Goal: Task Accomplishment & Management: Use online tool/utility

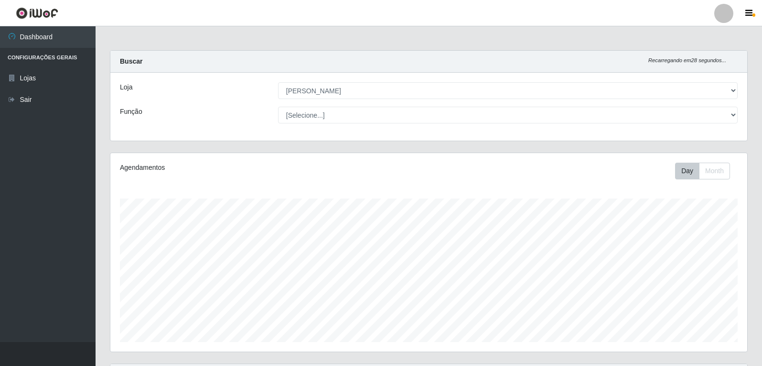
select select "523"
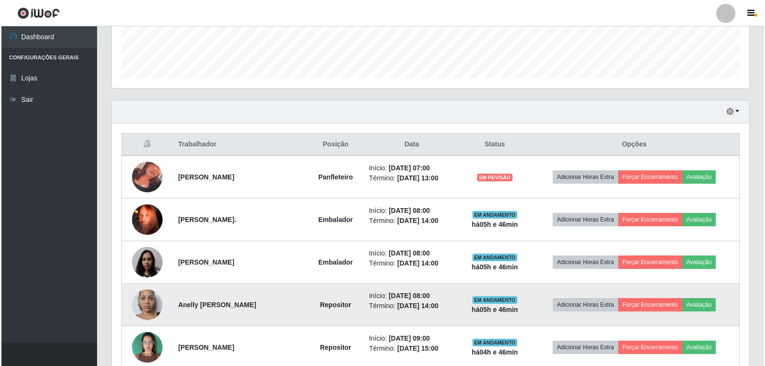
scroll to position [296, 0]
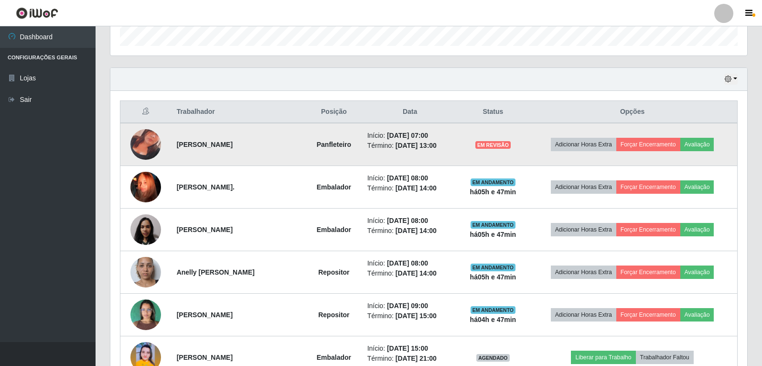
click at [146, 146] on img at bounding box center [145, 144] width 31 height 54
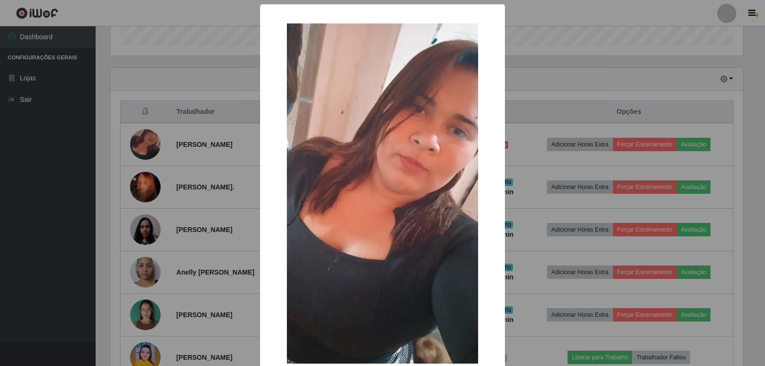
click at [563, 97] on div "× OK Cancel" at bounding box center [382, 183] width 765 height 366
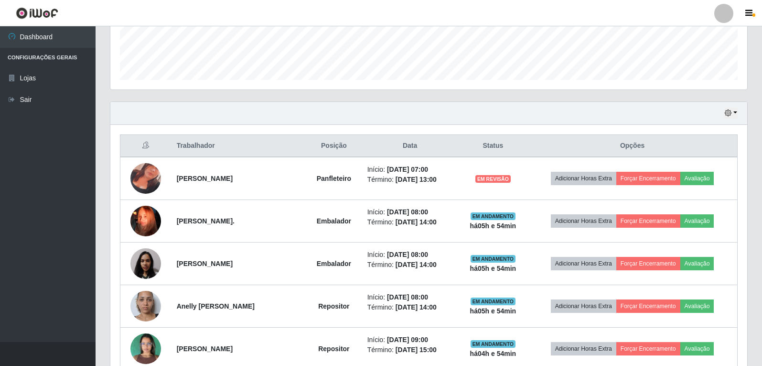
scroll to position [200, 0]
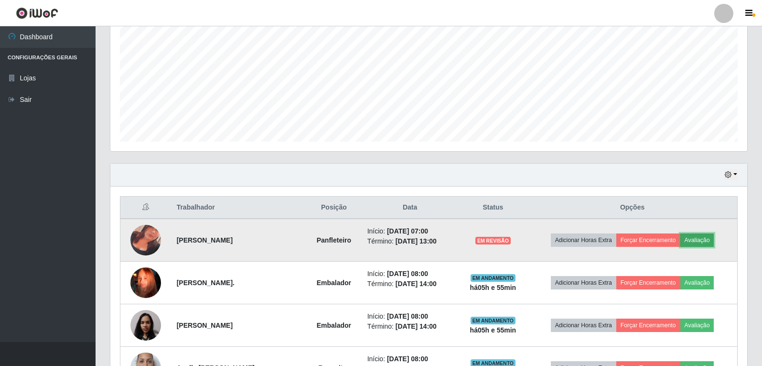
click at [711, 238] on button "Avaliação" at bounding box center [698, 239] width 34 height 13
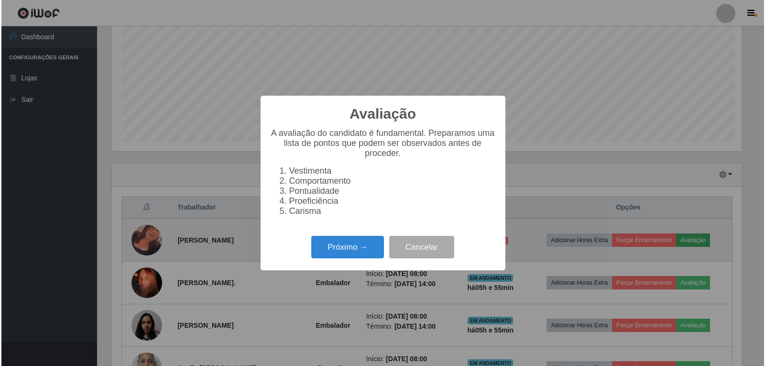
scroll to position [198, 632]
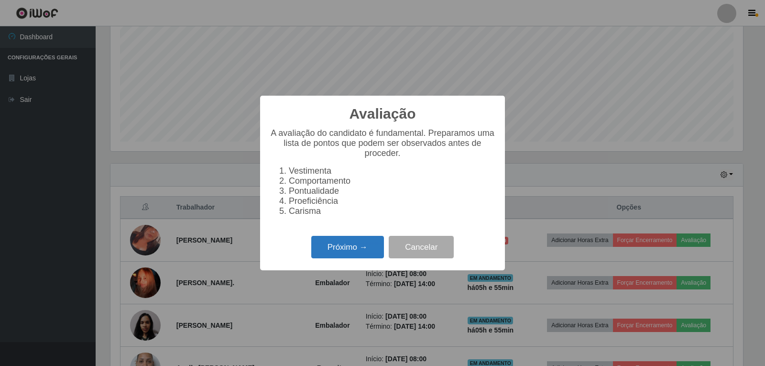
click at [370, 251] on button "Próximo →" at bounding box center [347, 247] width 73 height 22
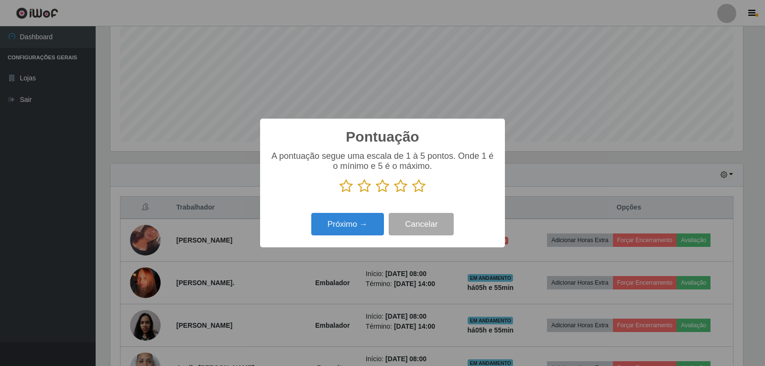
scroll to position [477812, 477378]
click at [416, 188] on icon at bounding box center [418, 186] width 13 height 14
click at [412, 193] on input "radio" at bounding box center [412, 193] width 0 height 0
click at [402, 188] on icon at bounding box center [400, 186] width 13 height 14
click at [394, 193] on input "radio" at bounding box center [394, 193] width 0 height 0
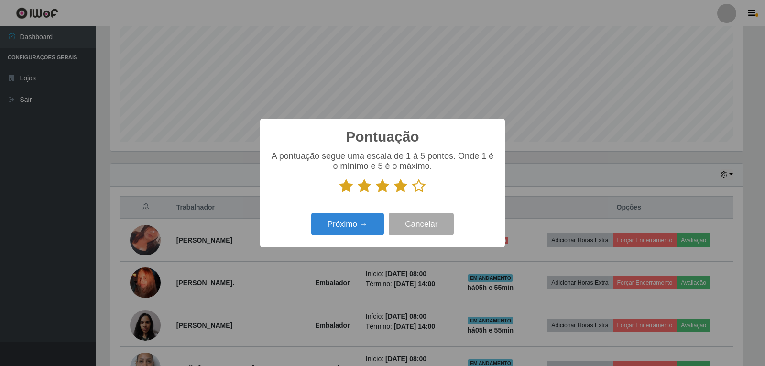
click at [383, 183] on icon at bounding box center [382, 186] width 13 height 14
click at [376, 193] on input "radio" at bounding box center [376, 193] width 0 height 0
click at [378, 186] on icon at bounding box center [382, 186] width 13 height 14
click at [376, 193] on input "radio" at bounding box center [376, 193] width 0 height 0
click at [366, 222] on button "Próximo →" at bounding box center [347, 224] width 73 height 22
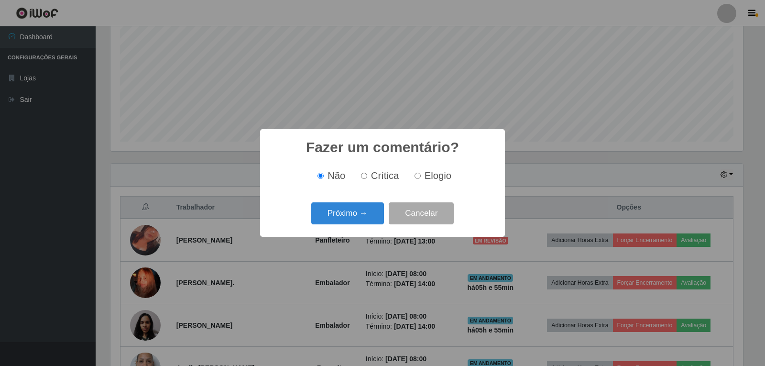
click at [364, 179] on input "Crítica" at bounding box center [364, 176] width 6 height 6
radio input "true"
click at [351, 211] on button "Próximo →" at bounding box center [347, 213] width 73 height 22
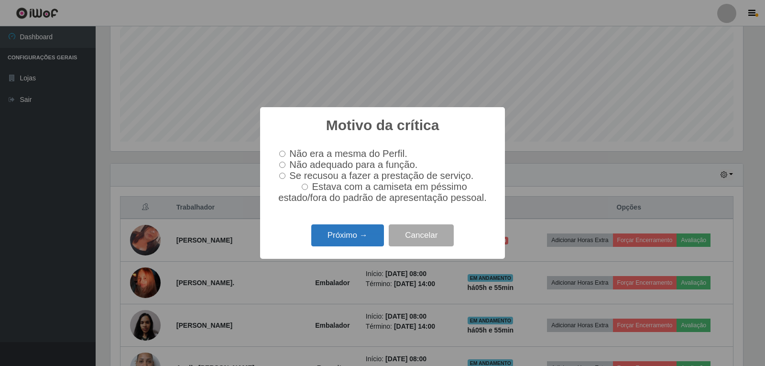
click at [356, 243] on button "Próximo →" at bounding box center [347, 235] width 73 height 22
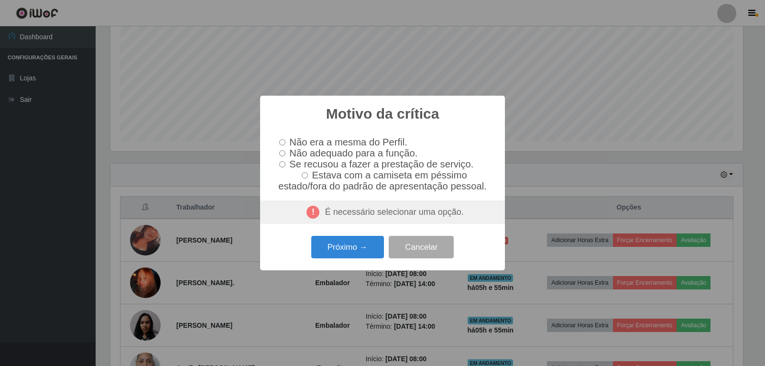
click at [286, 152] on label "Não adequado para a função." at bounding box center [346, 153] width 142 height 11
click at [285, 152] on input "Não adequado para a função." at bounding box center [282, 153] width 6 height 6
radio input "true"
click at [357, 257] on button "Próximo →" at bounding box center [347, 247] width 73 height 22
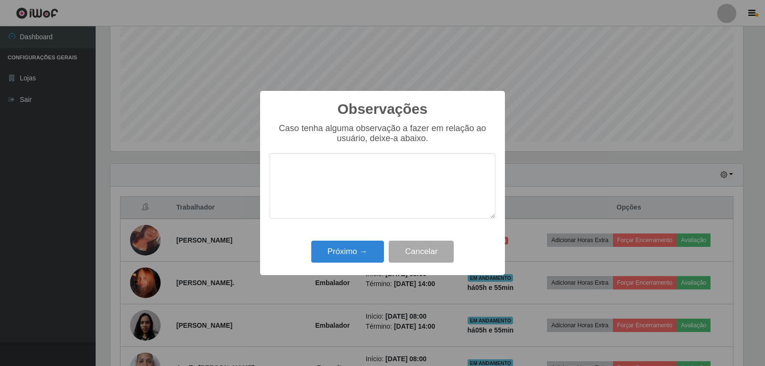
click at [326, 188] on textarea at bounding box center [383, 185] width 226 height 65
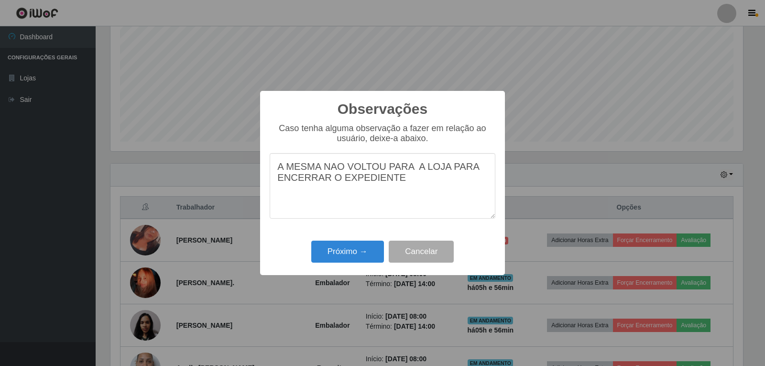
click at [393, 179] on textarea "A MESMA NAO VOLTOU PARA A LOJA PARA ENCERRAR O EXPEDIENTE" at bounding box center [383, 185] width 226 height 65
click at [412, 170] on textarea "A MESMA NAO VOLTOU PARA A LOJA PARA ENCERRAR O EXPEDIENTE." at bounding box center [383, 185] width 226 height 65
click at [429, 200] on textarea "A MESMA NAO VOLTOU PARA A LOJA PARA ENCERRAR O EXPEDIENTE." at bounding box center [383, 185] width 226 height 65
type textarea "A MESMA NAO VOLTOU PARA A LOJA PARA ENCERRAR O EXPEDIENTE."
click at [356, 254] on button "Próximo →" at bounding box center [347, 251] width 73 height 22
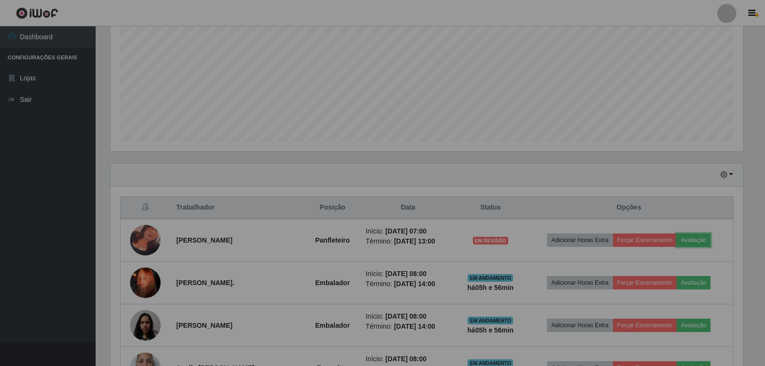
scroll to position [198, 637]
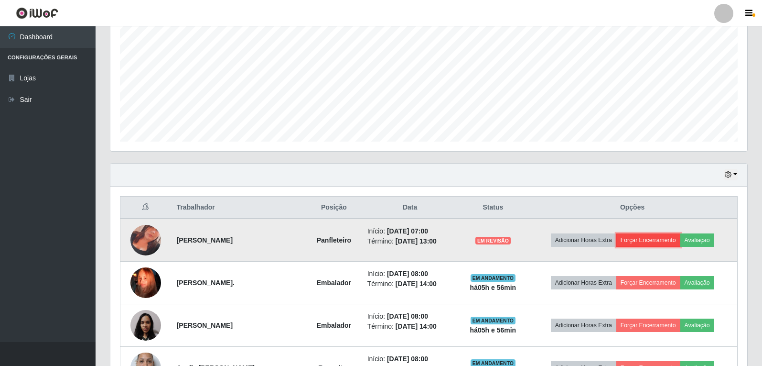
click at [663, 239] on button "Forçar Encerramento" at bounding box center [649, 239] width 64 height 13
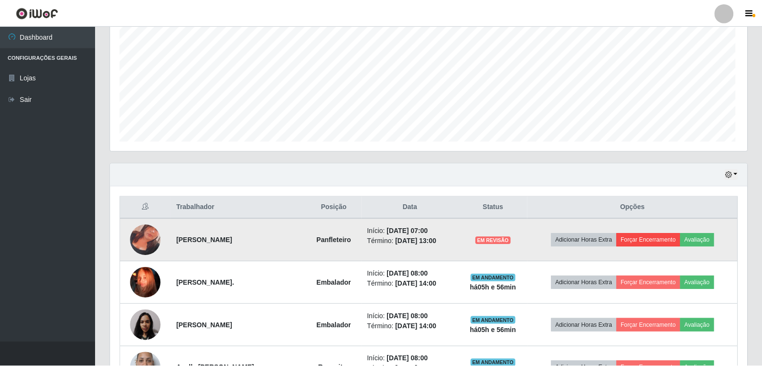
scroll to position [198, 632]
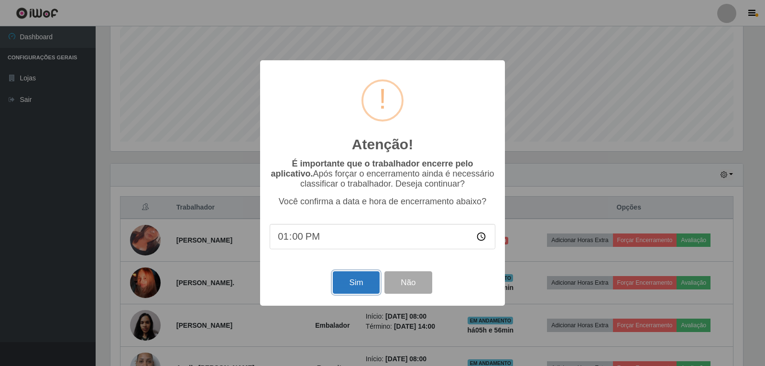
click at [353, 281] on button "Sim" at bounding box center [356, 282] width 46 height 22
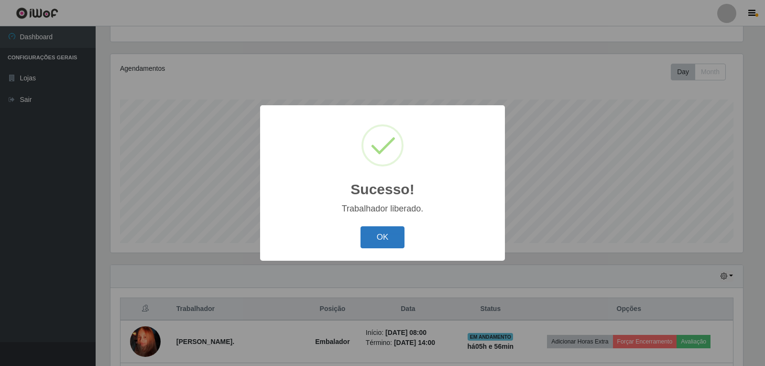
click at [373, 236] on button "OK" at bounding box center [382, 237] width 44 height 22
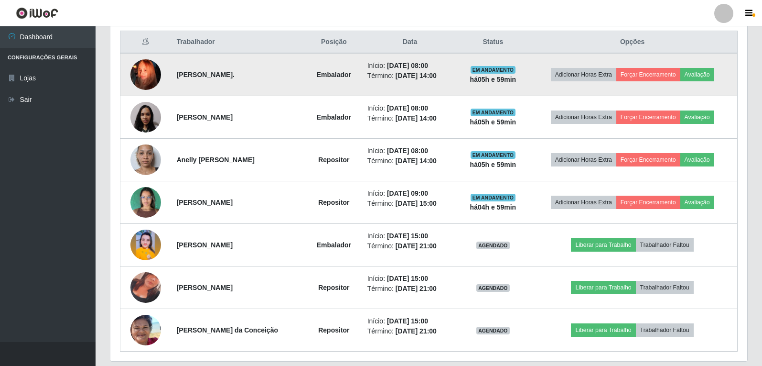
scroll to position [349, 0]
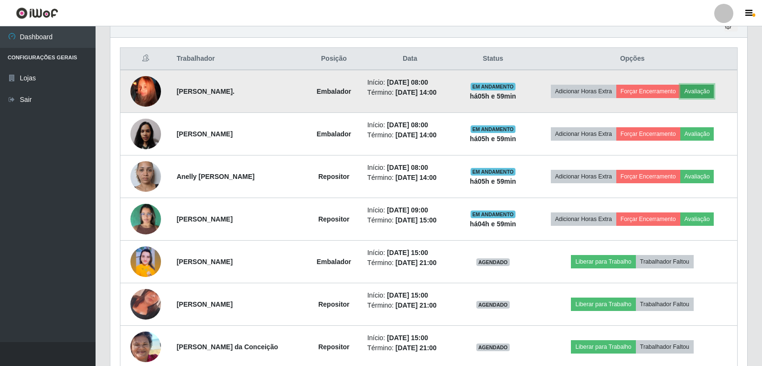
click at [702, 92] on button "Avaliação" at bounding box center [698, 91] width 34 height 13
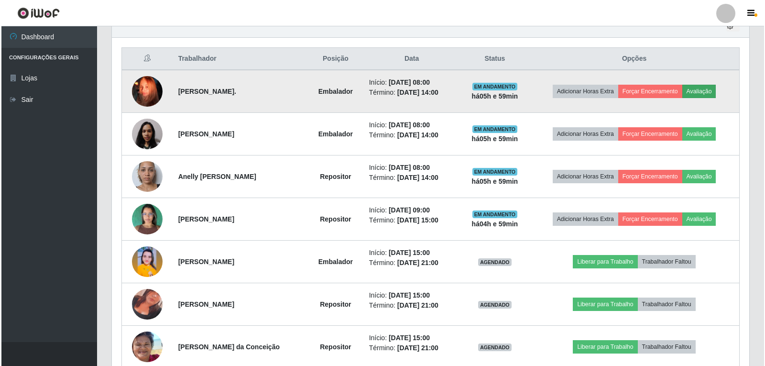
scroll to position [198, 632]
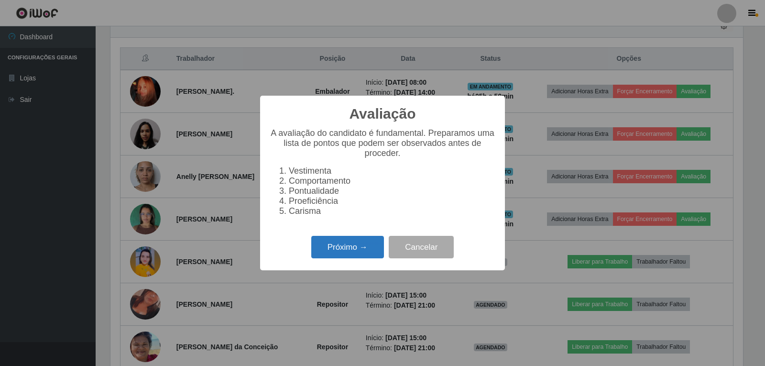
click at [366, 251] on button "Próximo →" at bounding box center [347, 247] width 73 height 22
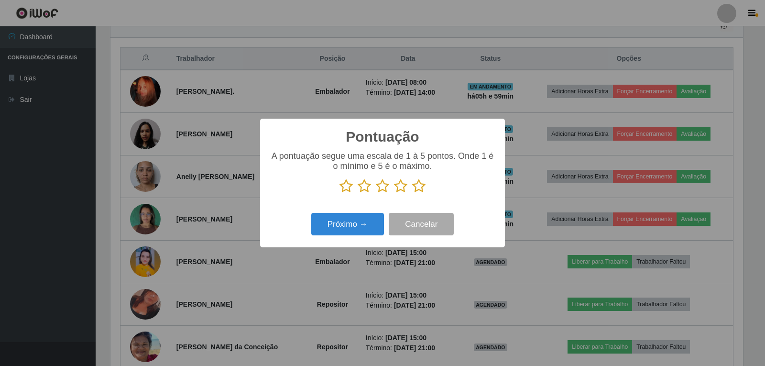
scroll to position [477812, 477378]
click at [423, 184] on icon at bounding box center [418, 186] width 13 height 14
click at [412, 193] on input "radio" at bounding box center [412, 193] width 0 height 0
click at [361, 235] on button "Próximo →" at bounding box center [347, 224] width 73 height 22
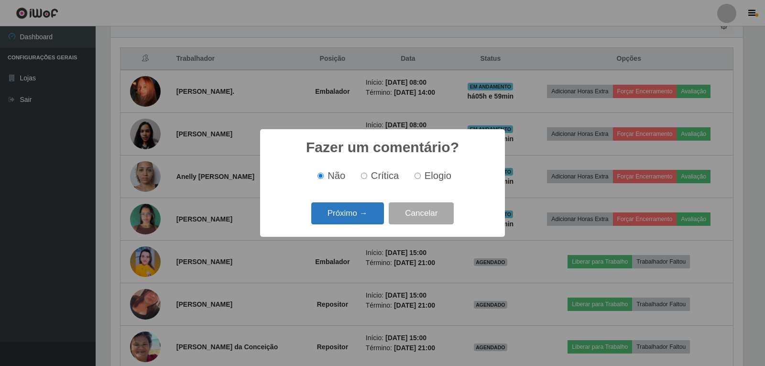
click at [370, 218] on button "Próximo →" at bounding box center [347, 213] width 73 height 22
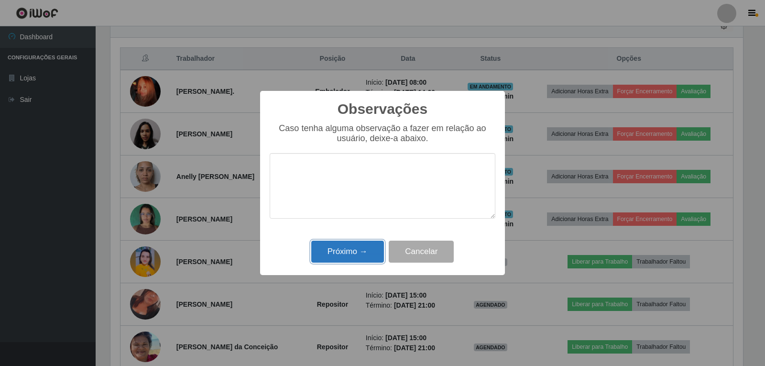
click at [360, 246] on button "Próximo →" at bounding box center [347, 251] width 73 height 22
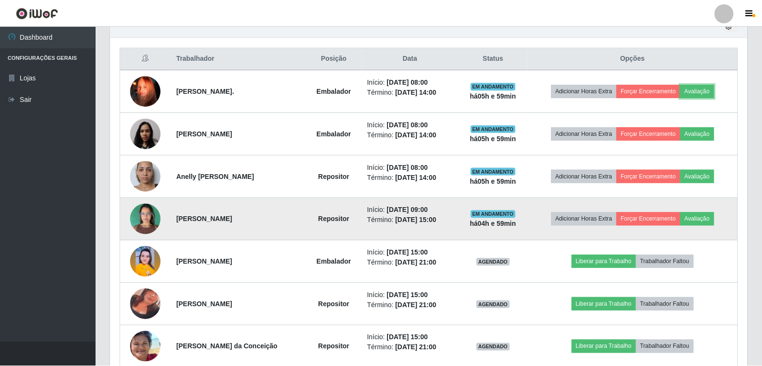
scroll to position [198, 637]
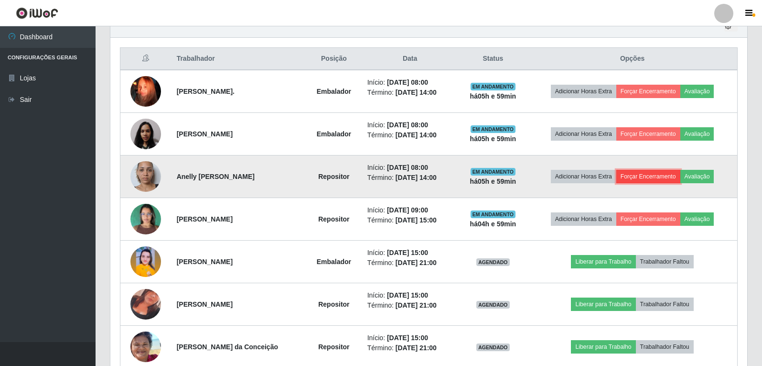
click at [662, 174] on button "Forçar Encerramento" at bounding box center [649, 176] width 64 height 13
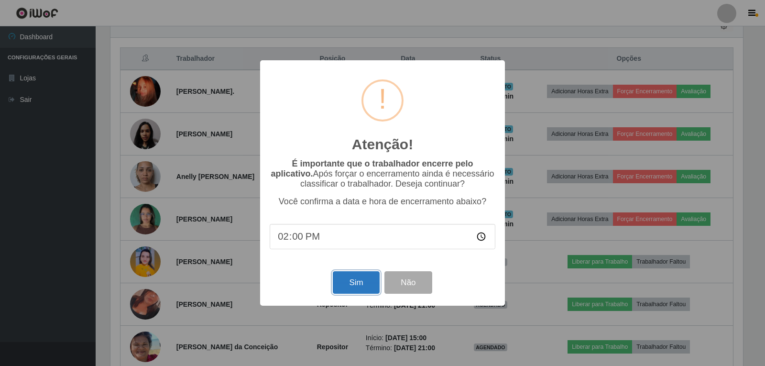
click at [361, 285] on button "Sim" at bounding box center [356, 282] width 46 height 22
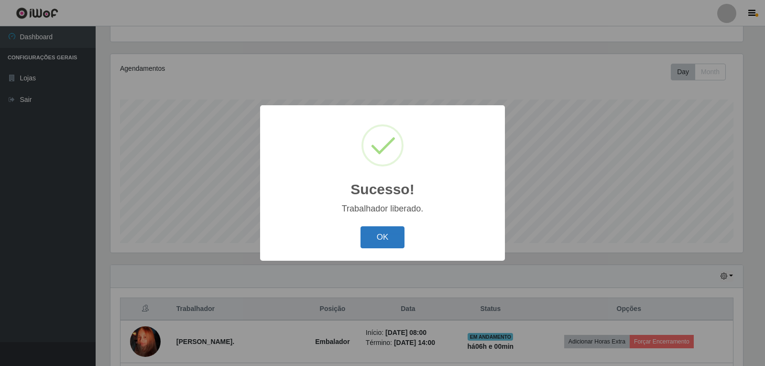
click at [376, 240] on button "OK" at bounding box center [382, 237] width 44 height 22
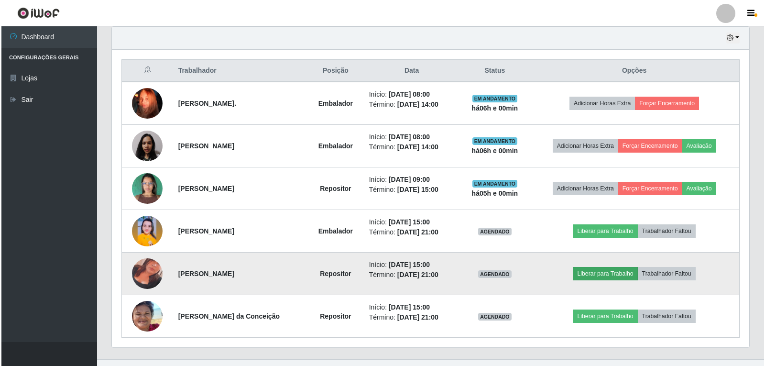
scroll to position [338, 0]
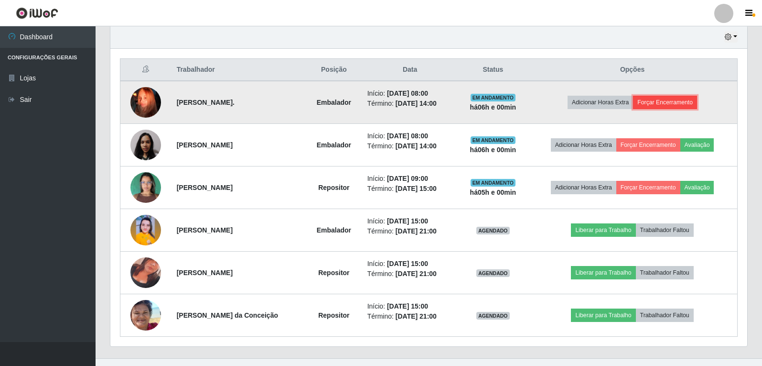
click at [677, 103] on button "Forçar Encerramento" at bounding box center [665, 102] width 64 height 13
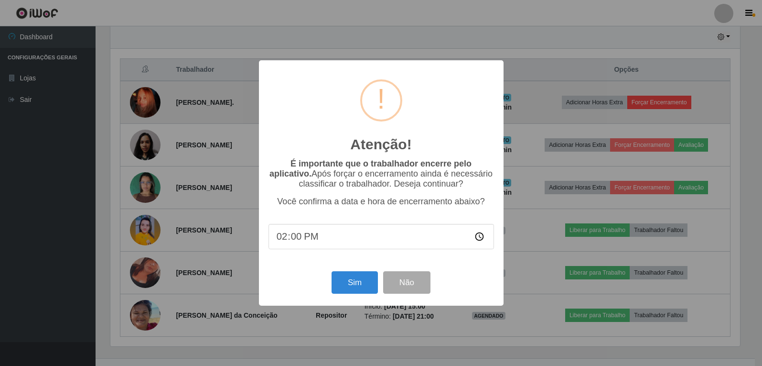
scroll to position [198, 632]
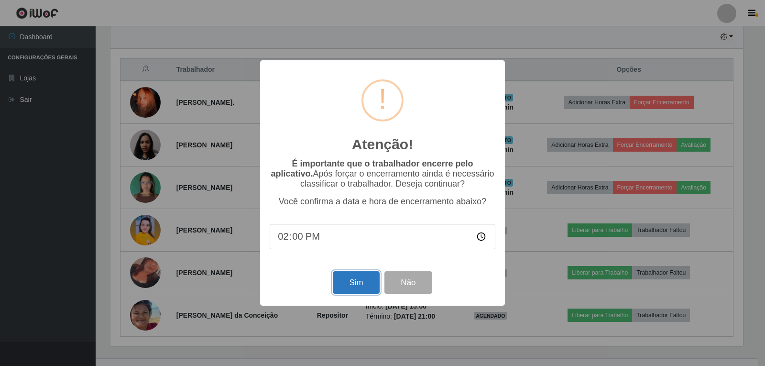
click at [359, 281] on button "Sim" at bounding box center [356, 282] width 46 height 22
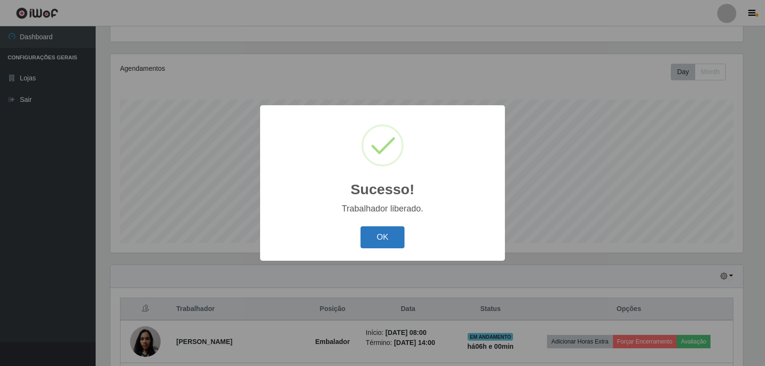
click at [388, 235] on button "OK" at bounding box center [382, 237] width 44 height 22
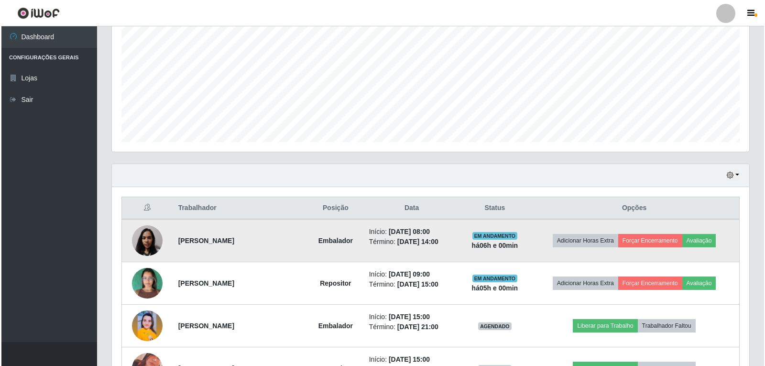
scroll to position [242, 0]
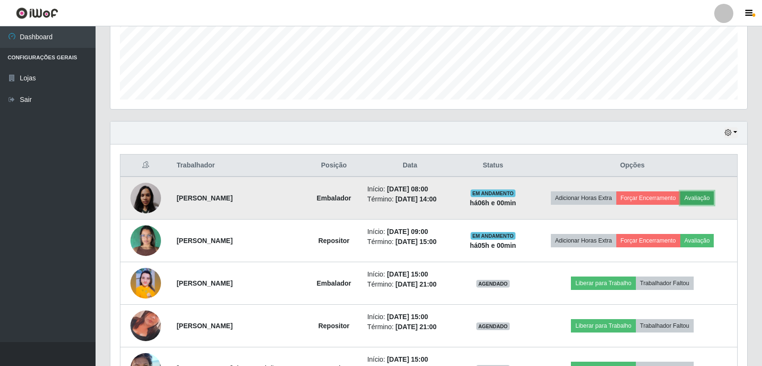
click at [694, 198] on button "Avaliação" at bounding box center [698, 197] width 34 height 13
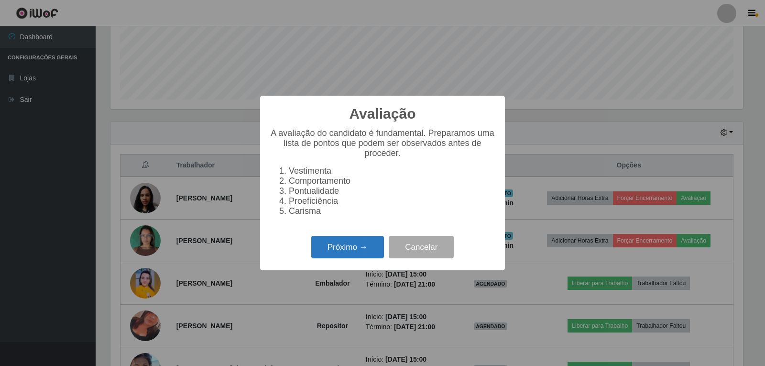
click at [340, 253] on button "Próximo →" at bounding box center [347, 247] width 73 height 22
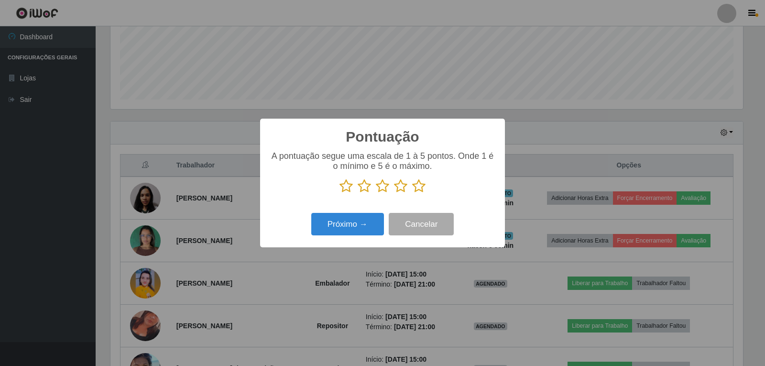
click at [387, 185] on icon at bounding box center [382, 186] width 13 height 14
click at [376, 193] on input "radio" at bounding box center [376, 193] width 0 height 0
click at [370, 224] on button "Próximo →" at bounding box center [347, 224] width 73 height 22
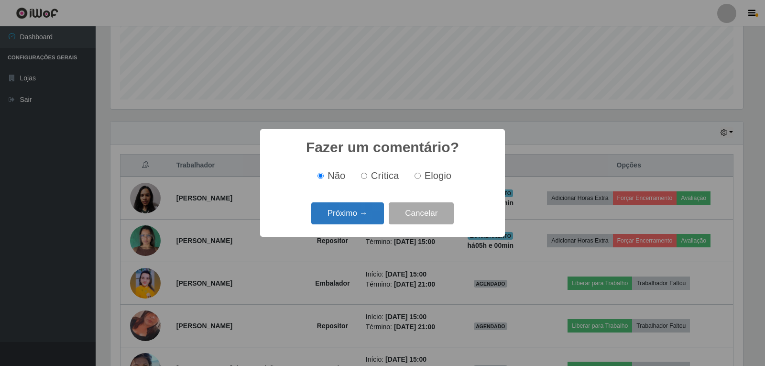
click at [358, 217] on button "Próximo →" at bounding box center [347, 213] width 73 height 22
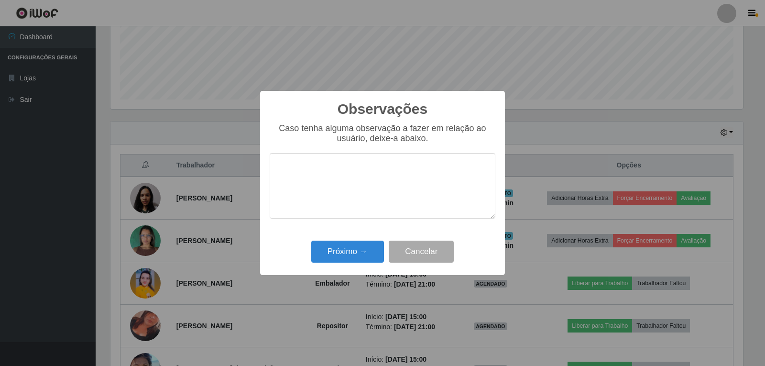
click at [326, 186] on textarea at bounding box center [383, 185] width 226 height 65
type textarea "R"
click at [361, 167] on textarea "MUITA CONVERSA TIRANDO A ATENÇÃO DOS OPERADORES" at bounding box center [383, 185] width 226 height 65
click at [346, 187] on textarea "MUITA CONVERSA, TIRANDO A ATENÇÃO DOS OPERADORES" at bounding box center [383, 185] width 226 height 65
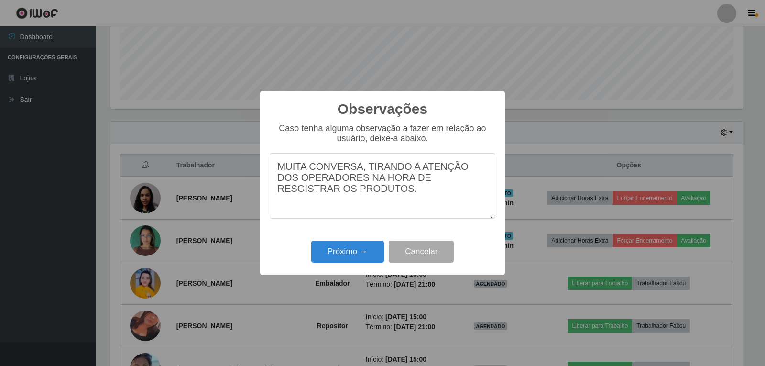
click at [415, 184] on textarea "MUITA CONVERSA, TIRANDO A ATENÇÃO DOS OPERADORES NA HORA DE RESGISTRAR OS PRODU…" at bounding box center [383, 185] width 226 height 65
type textarea "MUITA CONVERSA, TIRANDO A ATENÇÃO DOS OPERADORES NA HORA DE REGISTRAR OS PRODUT…"
click at [350, 251] on button "Próximo →" at bounding box center [347, 251] width 73 height 22
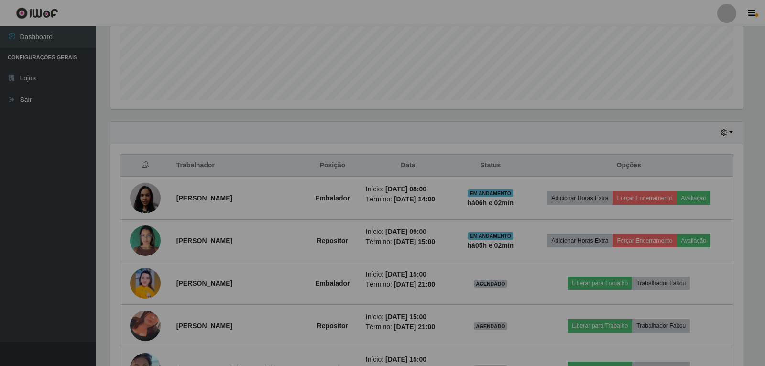
scroll to position [198, 637]
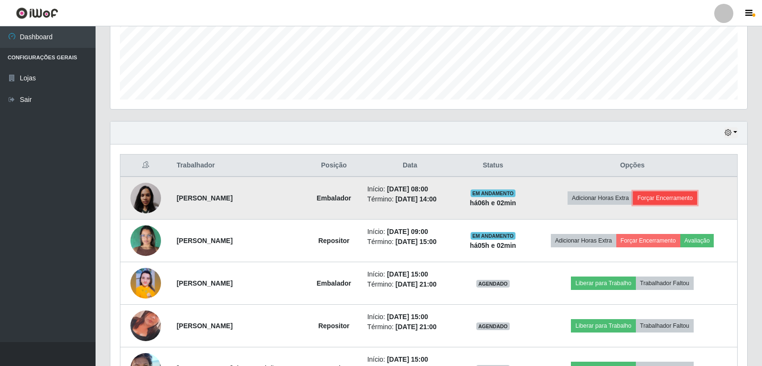
click at [670, 199] on button "Forçar Encerramento" at bounding box center [665, 197] width 64 height 13
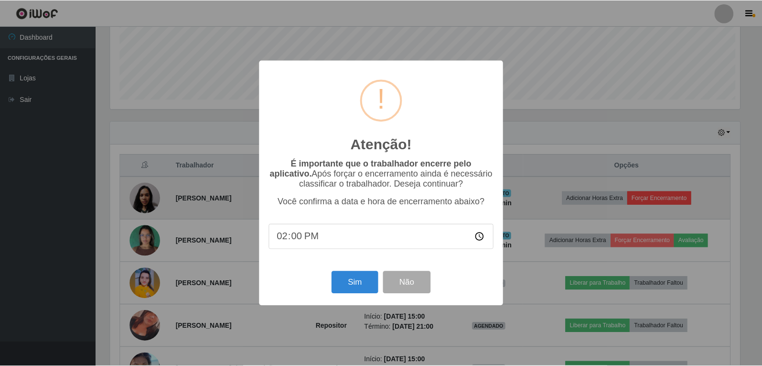
scroll to position [198, 632]
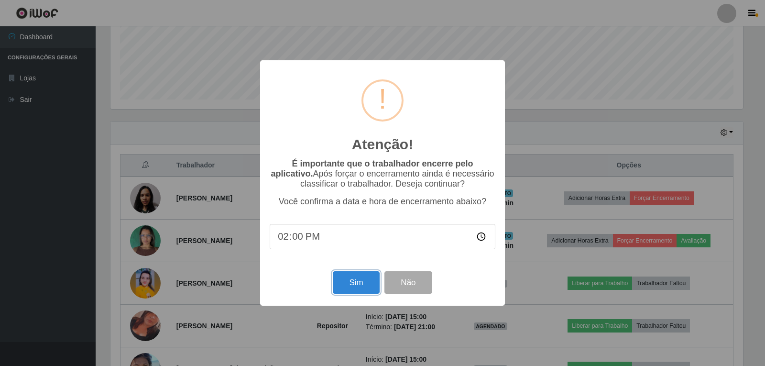
click at [357, 286] on button "Sim" at bounding box center [356, 282] width 46 height 22
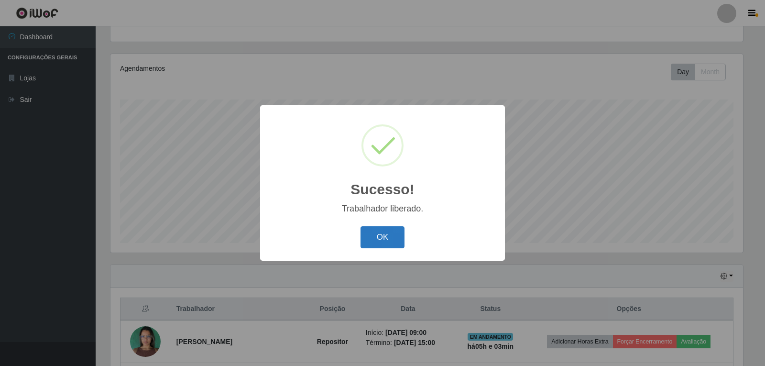
click at [380, 230] on button "OK" at bounding box center [382, 237] width 44 height 22
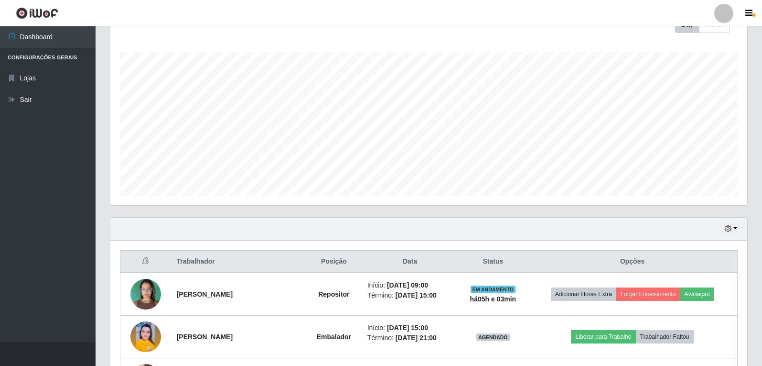
scroll to position [242, 0]
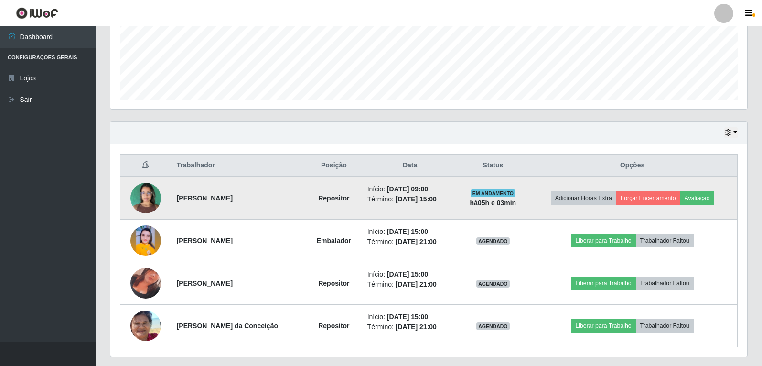
click at [362, 203] on td "Início: [DATE] 09:00 Término: [DATE] 15:00" at bounding box center [410, 197] width 97 height 43
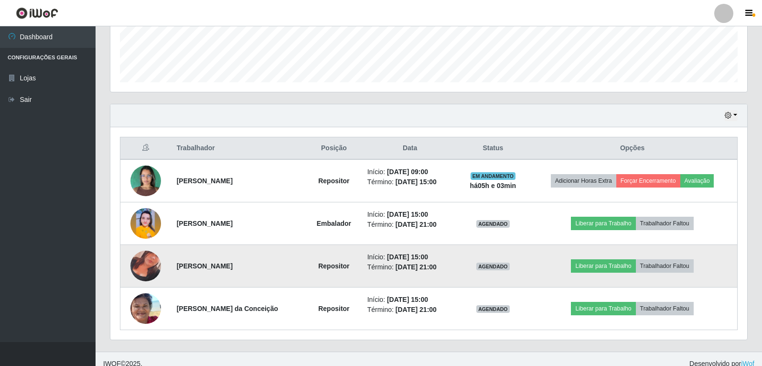
scroll to position [269, 0]
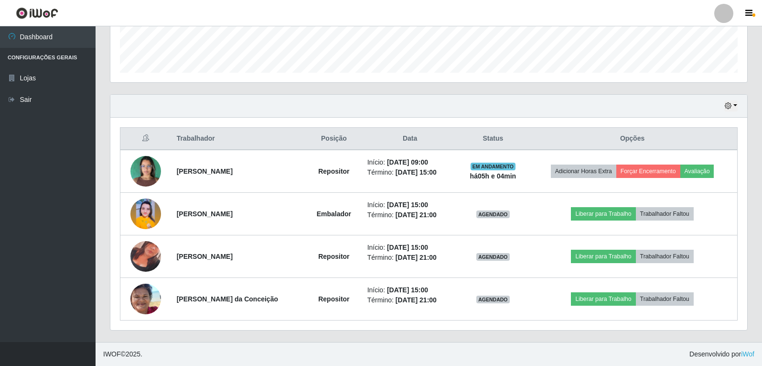
click at [674, 356] on footer "IWOF © 2025 . Desenvolvido por iWof" at bounding box center [429, 354] width 667 height 24
click at [728, 105] on icon "button" at bounding box center [728, 105] width 7 height 7
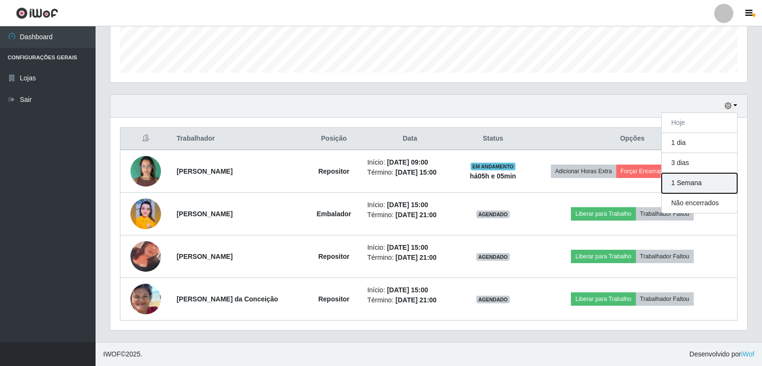
click at [698, 185] on button "1 Semana" at bounding box center [700, 183] width 76 height 20
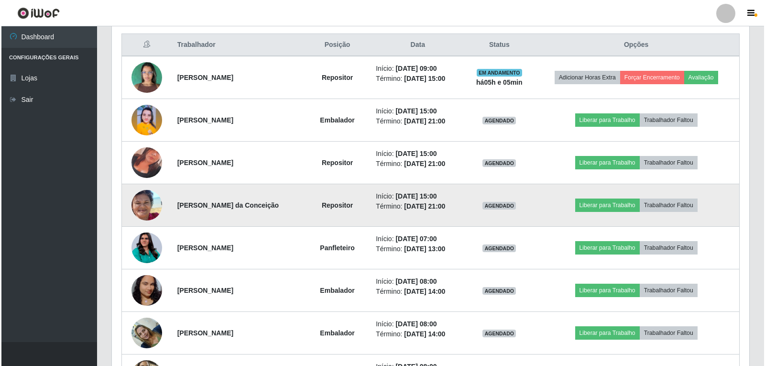
scroll to position [365, 0]
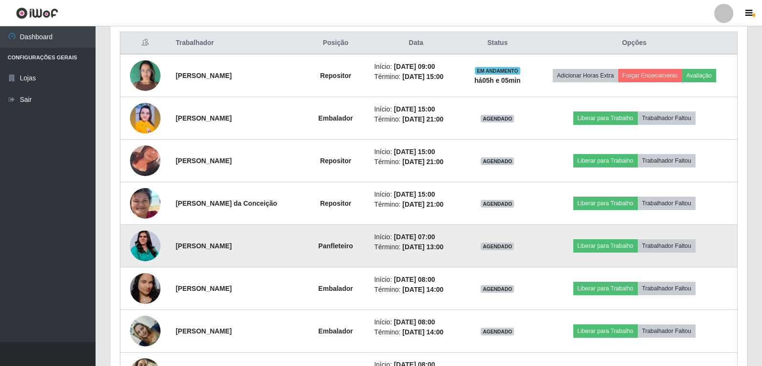
click at [144, 245] on img at bounding box center [145, 246] width 31 height 39
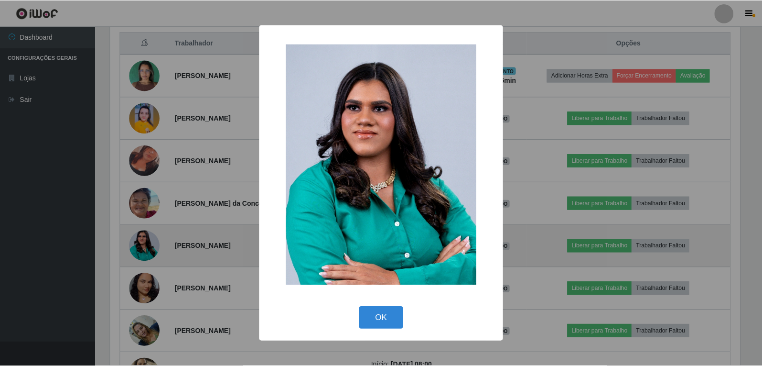
scroll to position [198, 632]
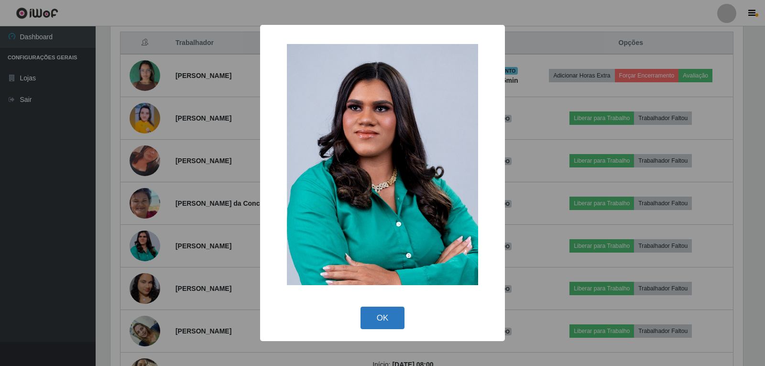
click at [393, 315] on button "OK" at bounding box center [382, 317] width 44 height 22
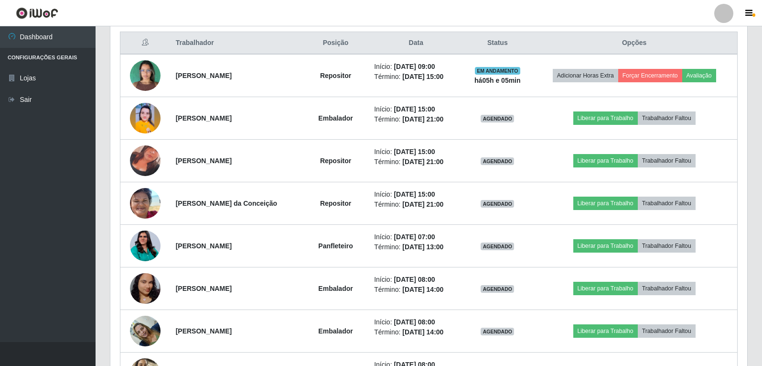
scroll to position [198, 637]
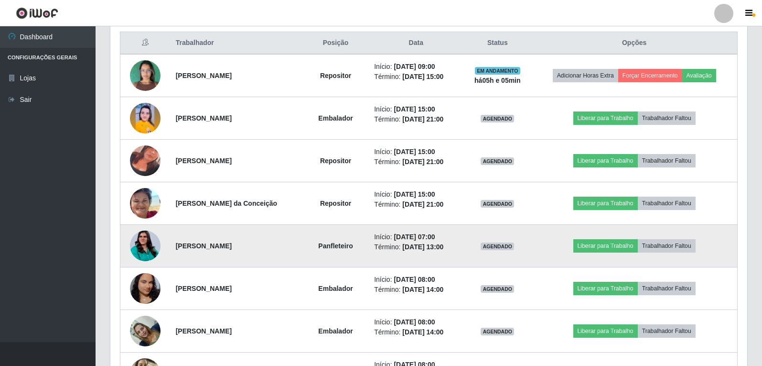
drag, startPoint x: 403, startPoint y: 245, endPoint x: 332, endPoint y: 237, distance: 71.7
click at [332, 237] on td "Panfleteiro" at bounding box center [335, 246] width 65 height 43
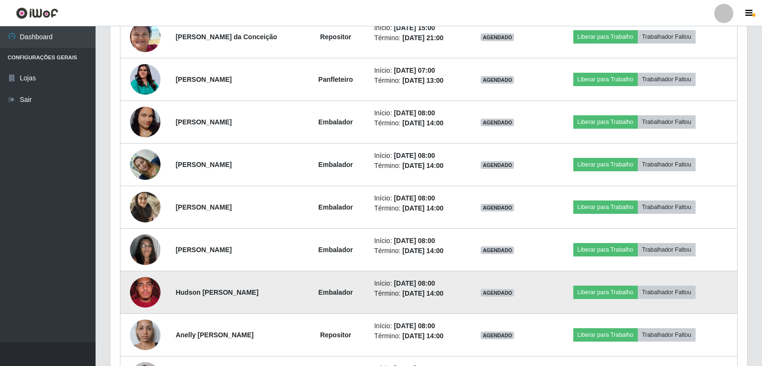
scroll to position [556, 0]
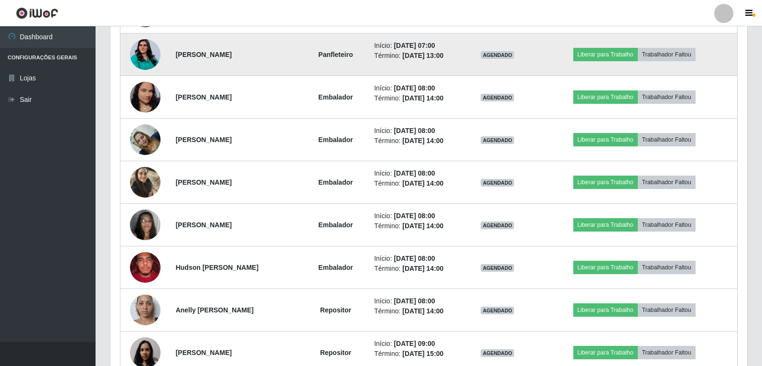
click at [290, 50] on td "[PERSON_NAME]" at bounding box center [236, 54] width 133 height 43
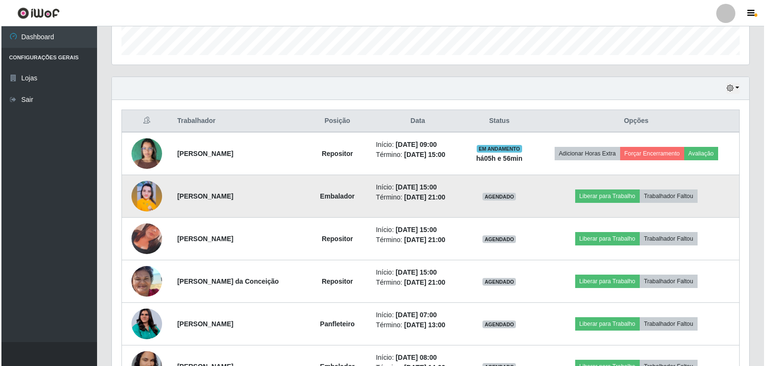
scroll to position [335, 0]
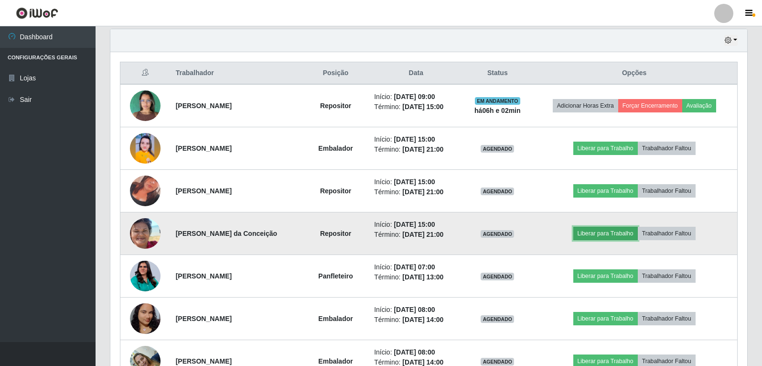
click at [595, 231] on button "Liberar para Trabalho" at bounding box center [606, 233] width 65 height 13
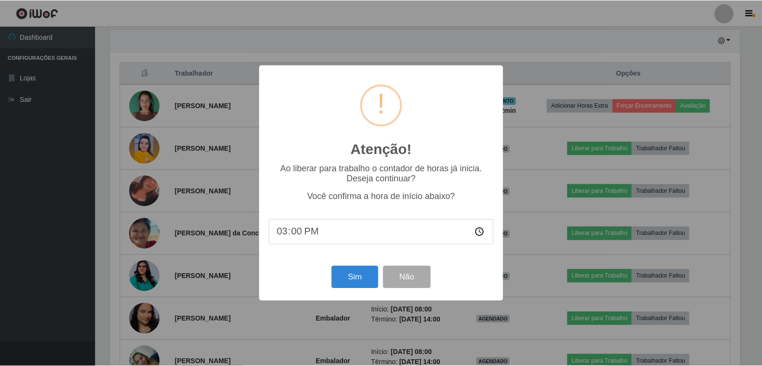
scroll to position [198, 632]
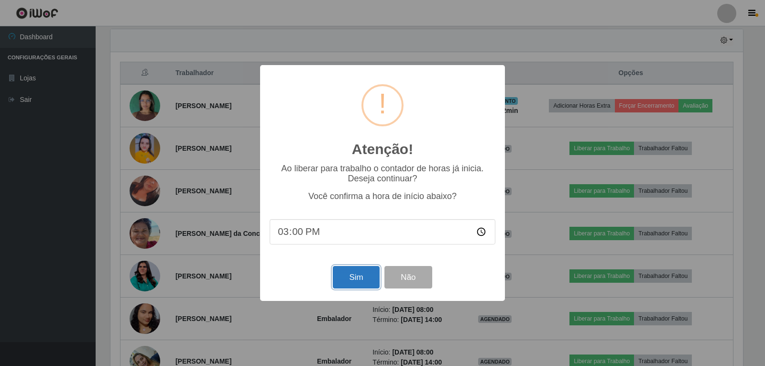
click at [365, 276] on button "Sim" at bounding box center [356, 277] width 46 height 22
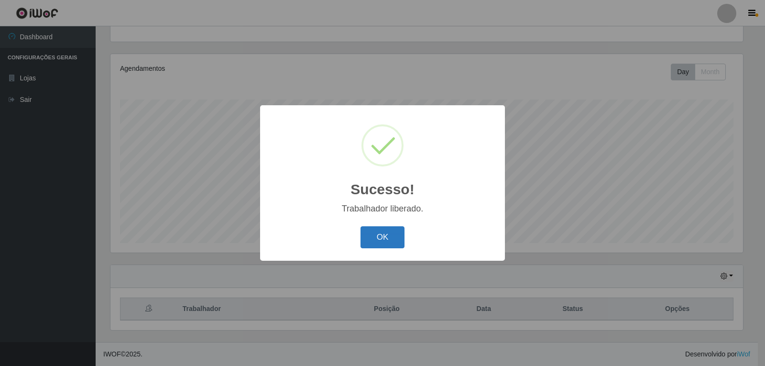
click at [400, 229] on button "OK" at bounding box center [382, 237] width 44 height 22
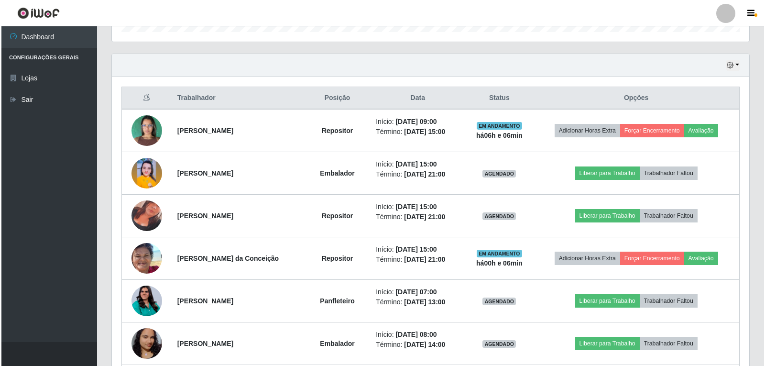
scroll to position [290, 0]
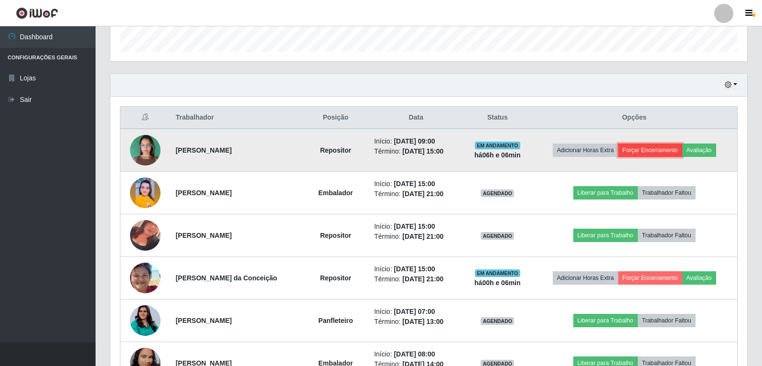
click at [653, 148] on button "Forçar Encerramento" at bounding box center [651, 149] width 64 height 13
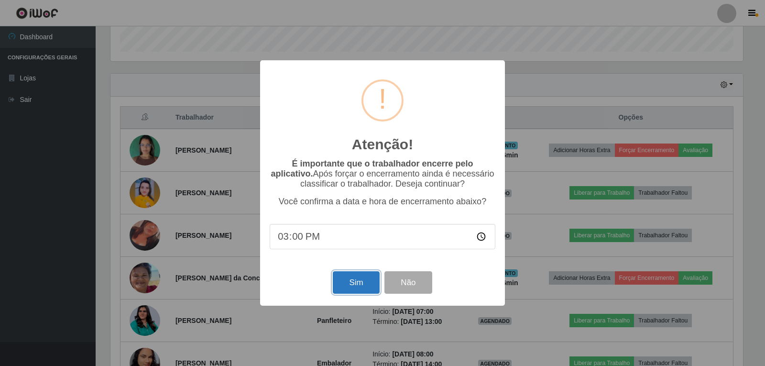
click at [361, 287] on button "Sim" at bounding box center [356, 282] width 46 height 22
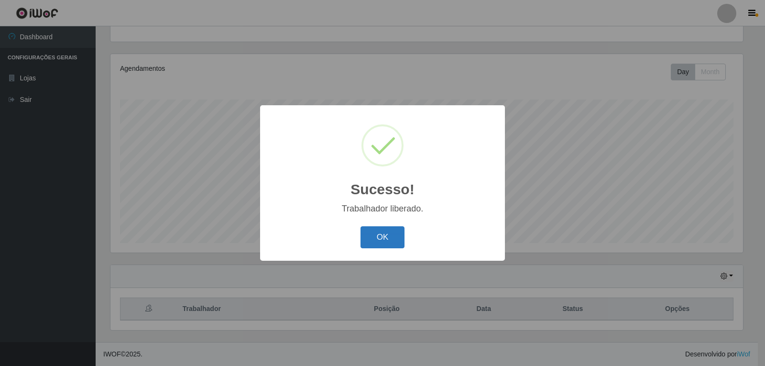
click at [380, 238] on button "OK" at bounding box center [382, 237] width 44 height 22
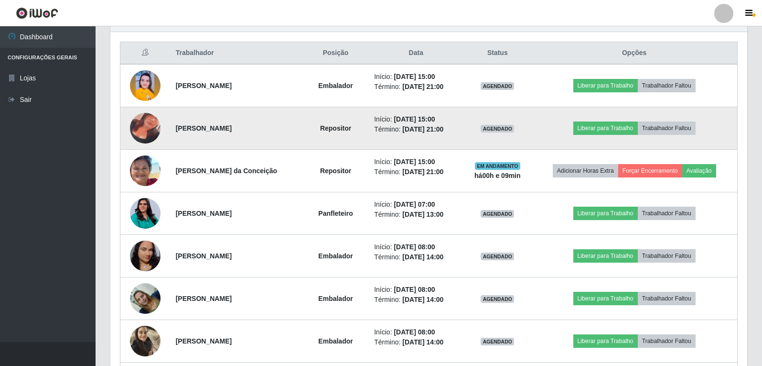
scroll to position [338, 0]
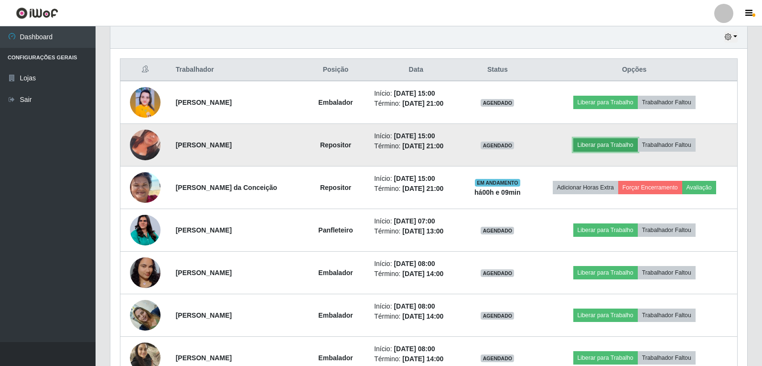
click at [596, 139] on button "Liberar para Trabalho" at bounding box center [606, 144] width 65 height 13
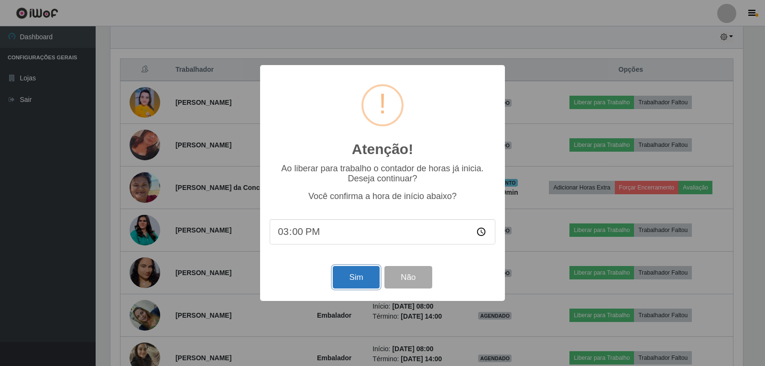
click at [342, 277] on button "Sim" at bounding box center [356, 277] width 46 height 22
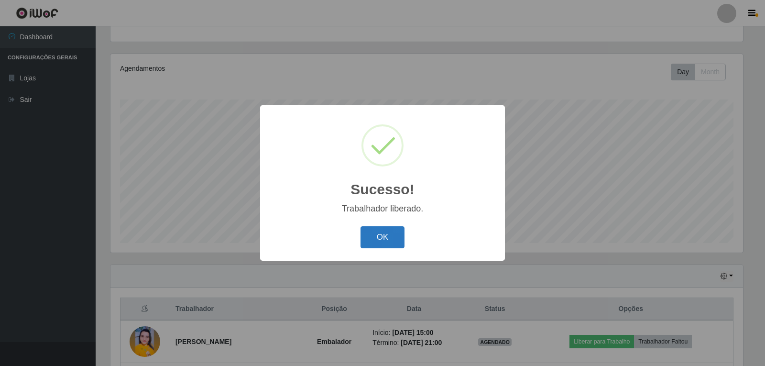
click at [379, 233] on button "OK" at bounding box center [382, 237] width 44 height 22
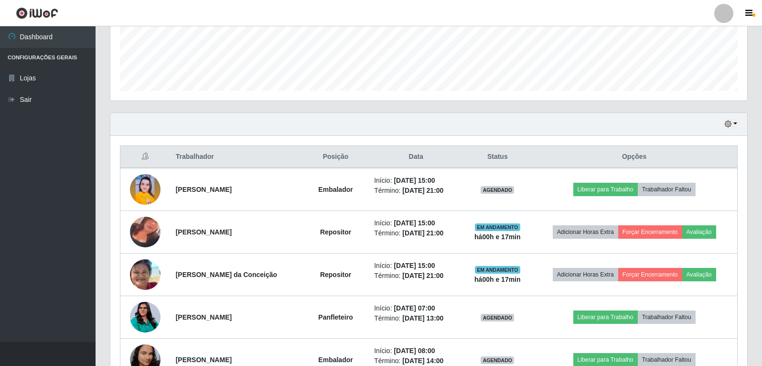
scroll to position [147, 0]
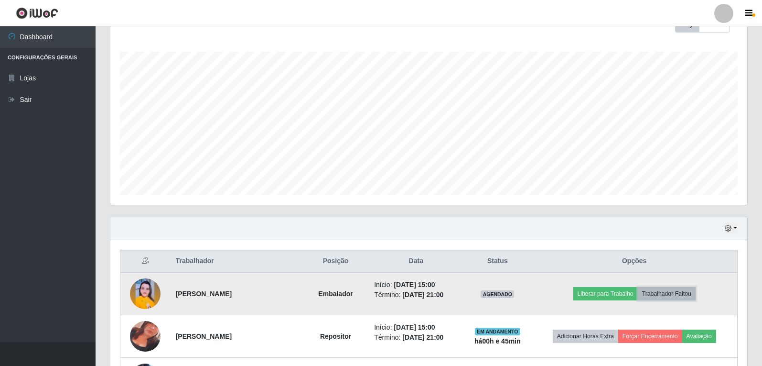
click at [672, 293] on button "Trabalhador Faltou" at bounding box center [667, 293] width 58 height 13
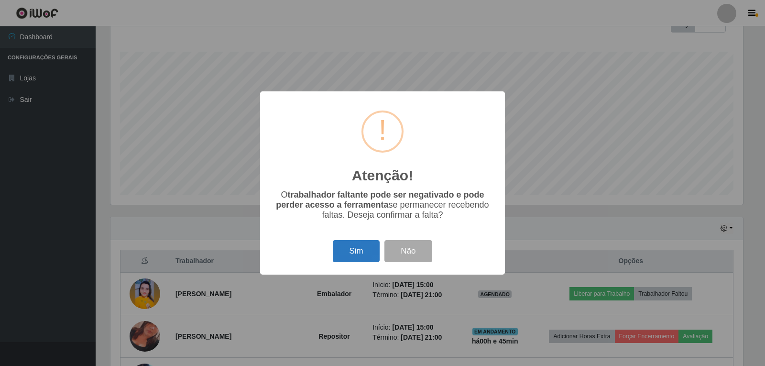
click at [357, 255] on button "Sim" at bounding box center [356, 251] width 46 height 22
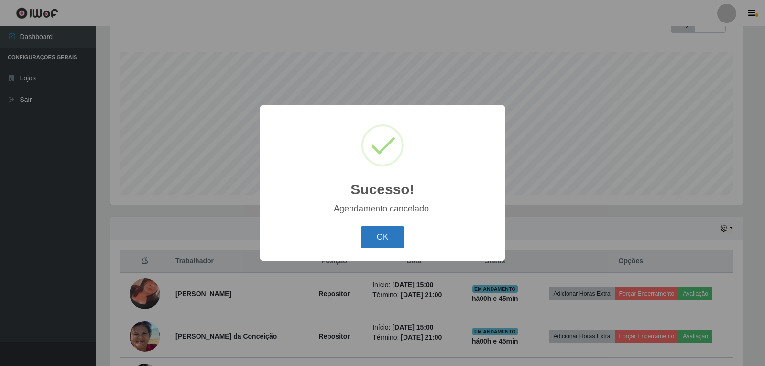
click at [380, 239] on button "OK" at bounding box center [382, 237] width 44 height 22
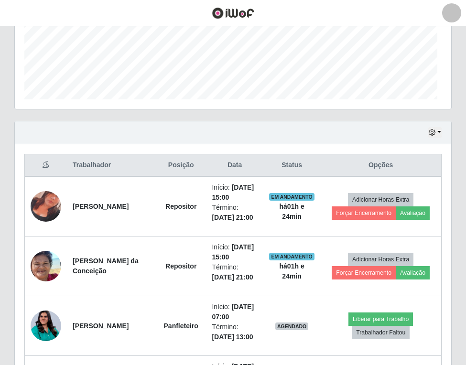
scroll to position [198, 436]
